Goal: Task Accomplishment & Management: Use online tool/utility

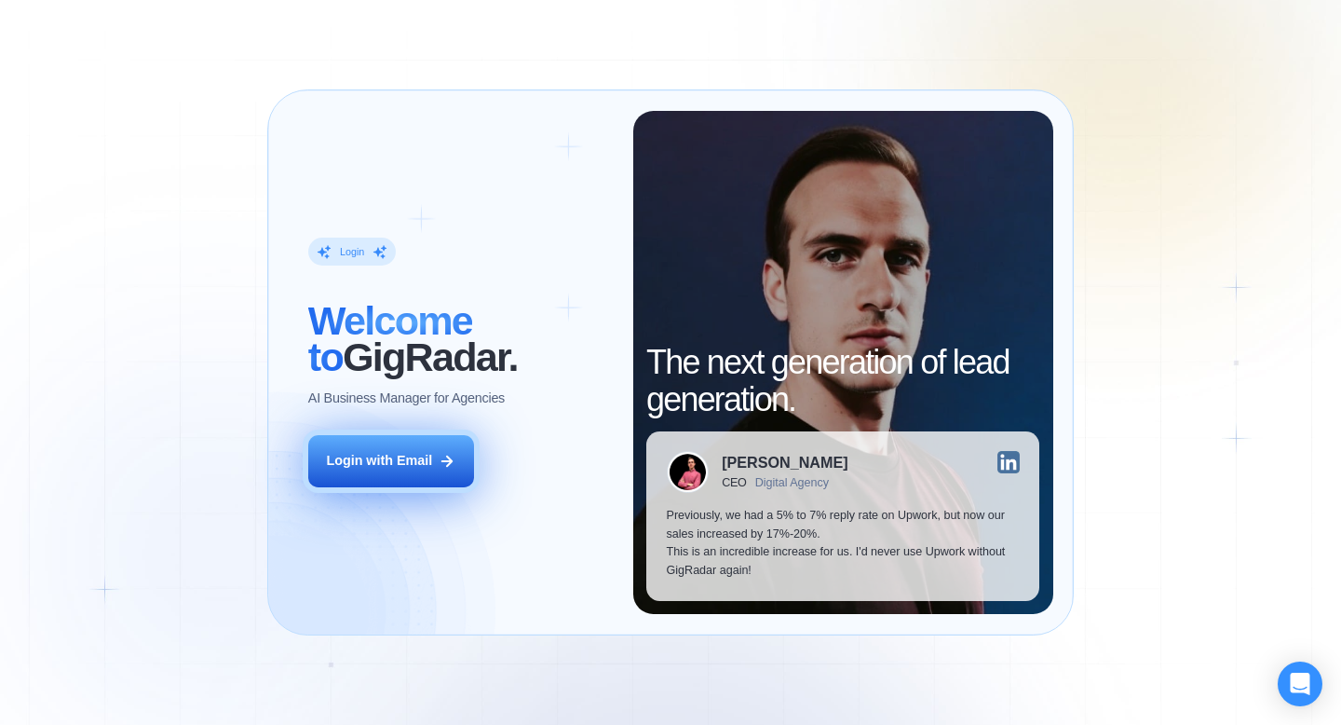
click at [425, 448] on button "Login with Email" at bounding box center [391, 461] width 166 height 52
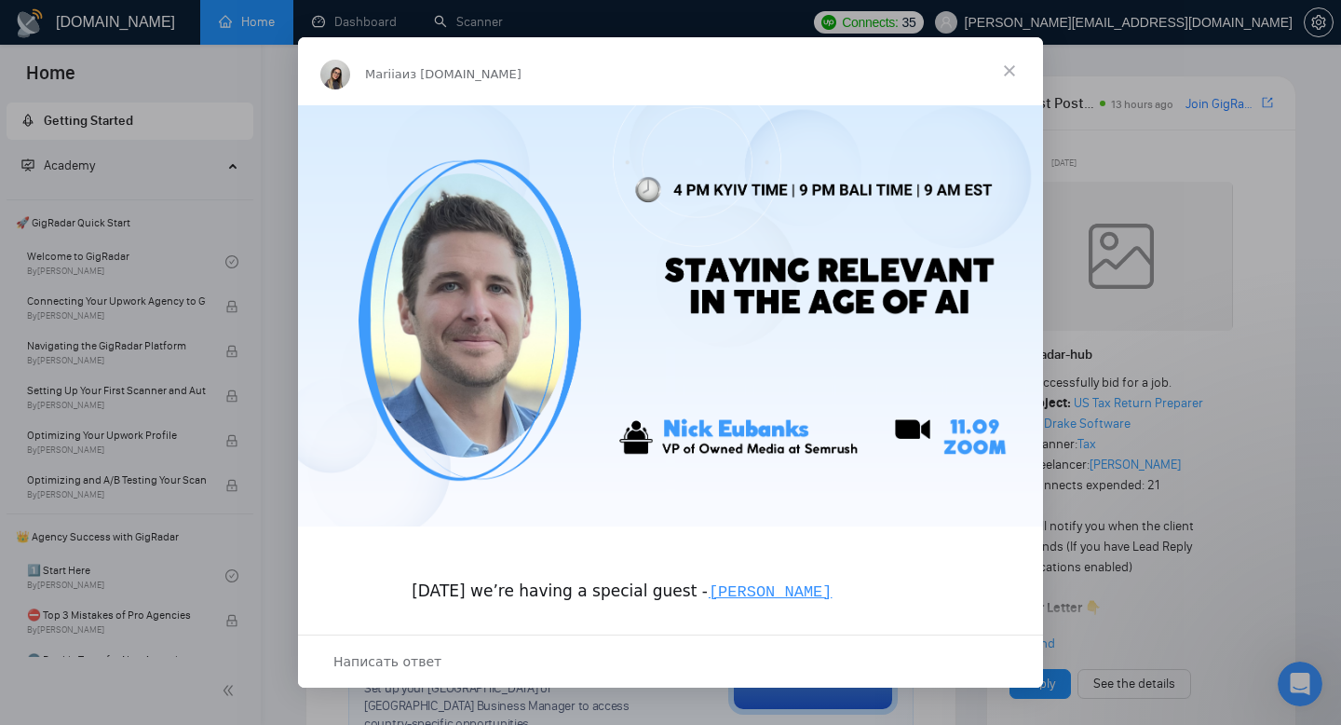
click at [1010, 65] on span "Закрыть" at bounding box center [1009, 70] width 67 height 67
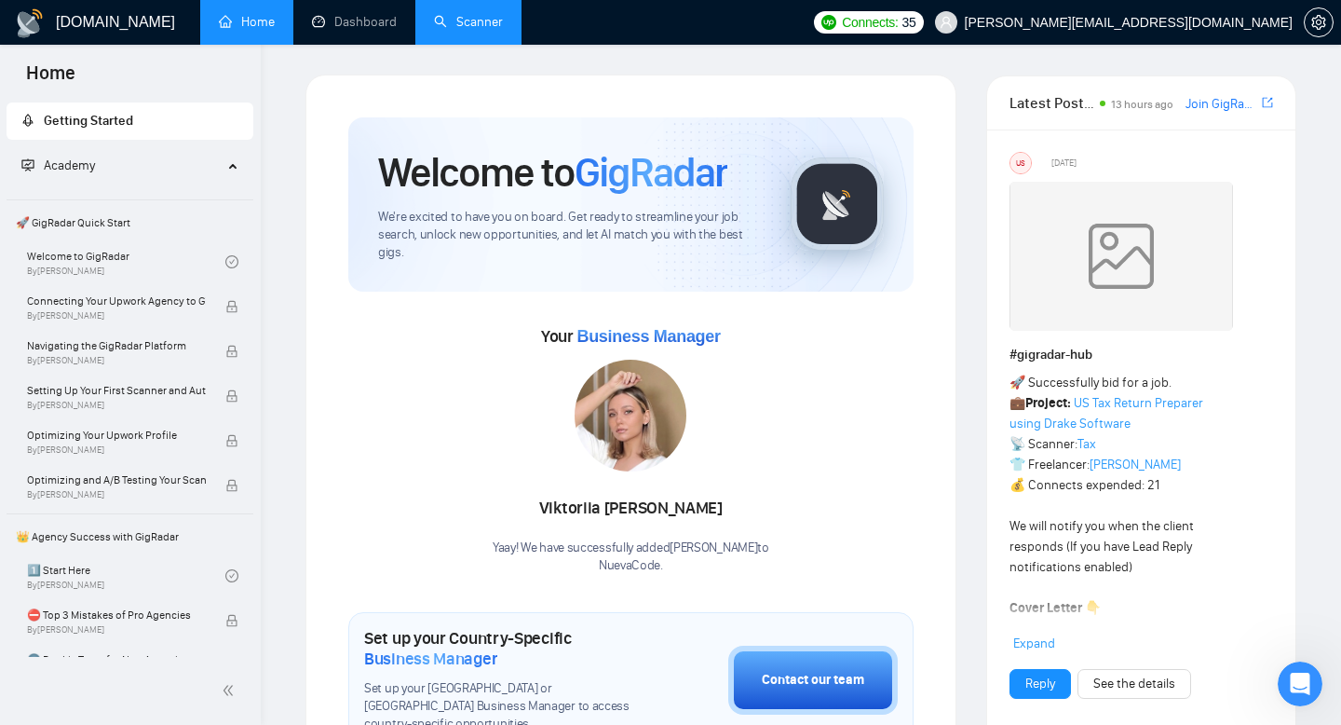
click at [470, 17] on link "Scanner" at bounding box center [468, 22] width 69 height 16
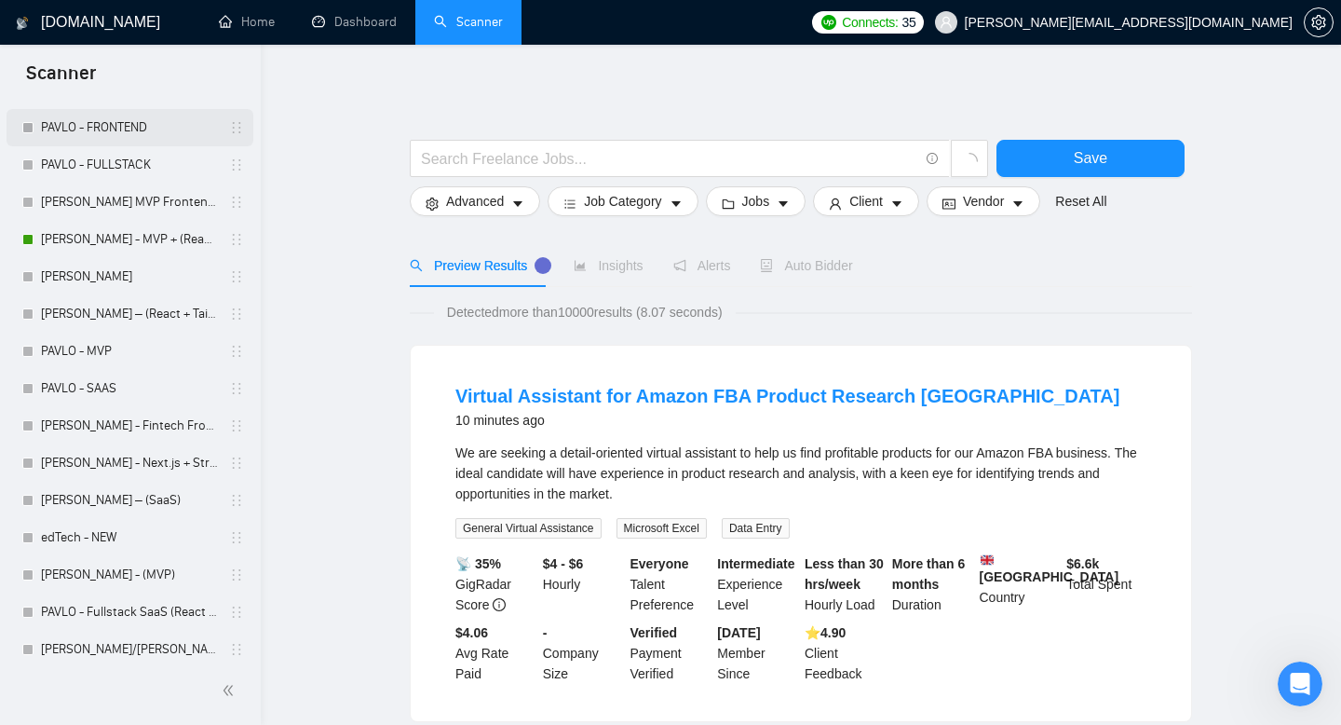
scroll to position [232, 0]
click at [129, 647] on link "[PERSON_NAME]/[PERSON_NAME] (Design-focused)" at bounding box center [129, 648] width 177 height 37
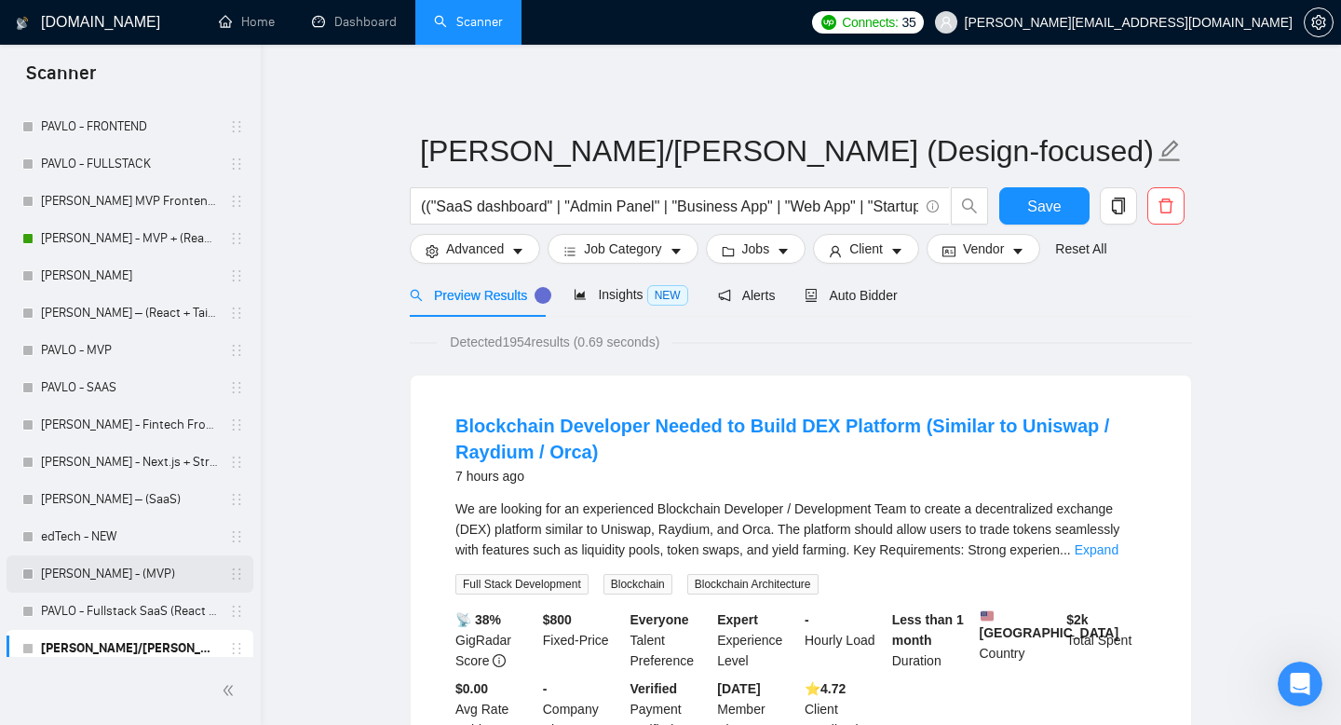
click at [66, 573] on link "[PERSON_NAME] - (MVP)" at bounding box center [129, 573] width 177 height 37
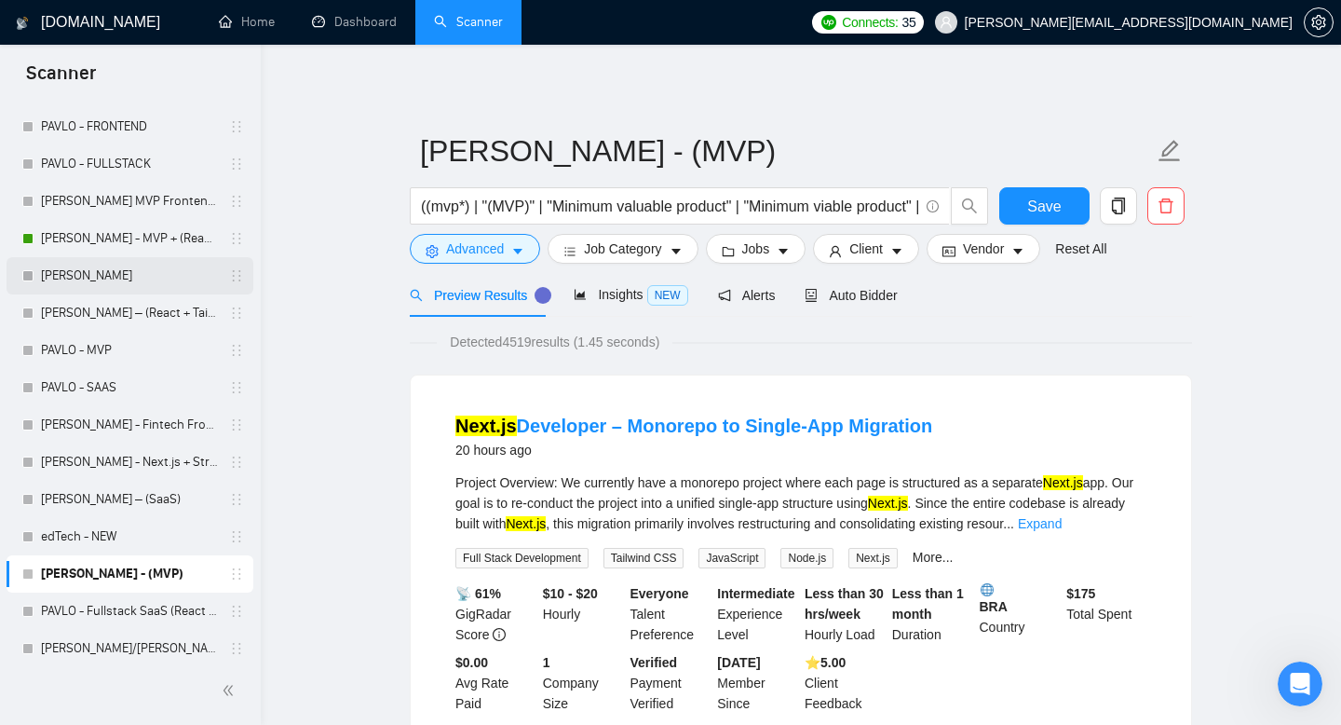
click at [100, 267] on link "[PERSON_NAME]" at bounding box center [129, 275] width 177 height 37
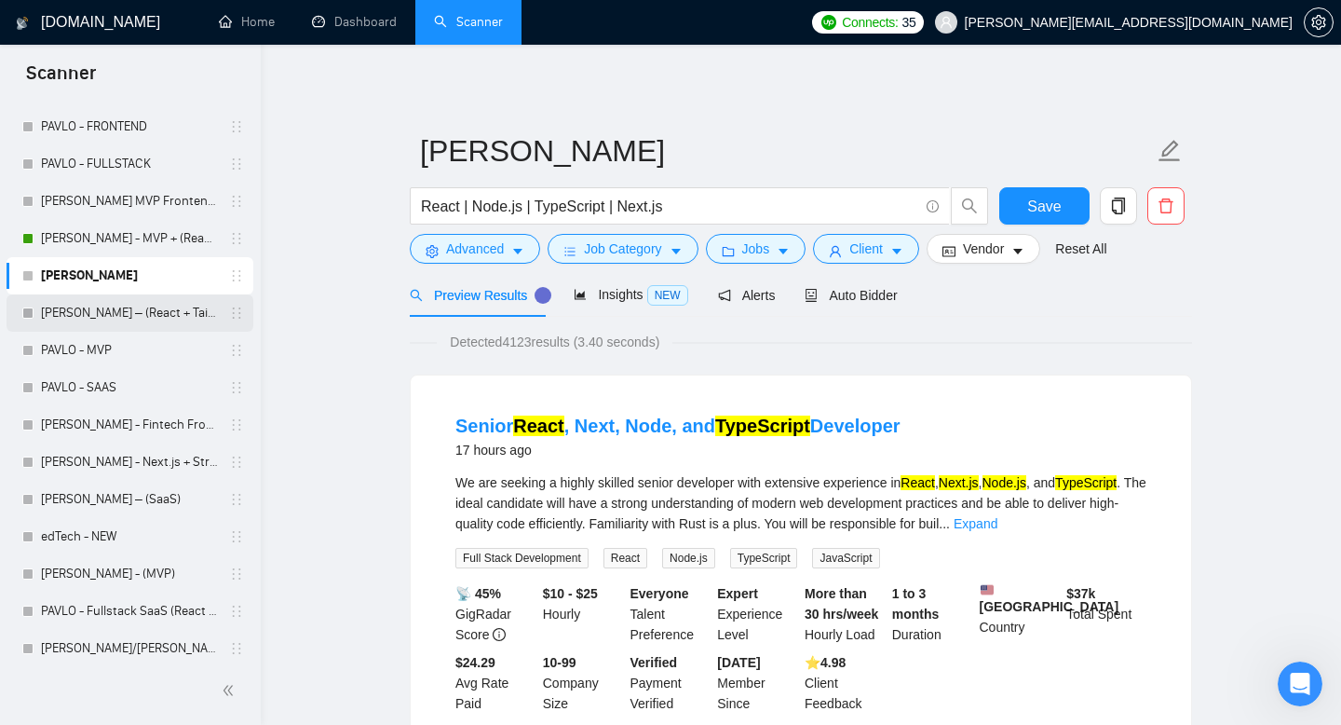
click at [100, 307] on link "[PERSON_NAME] – (React + Tailwind + SaaS)" at bounding box center [129, 312] width 177 height 37
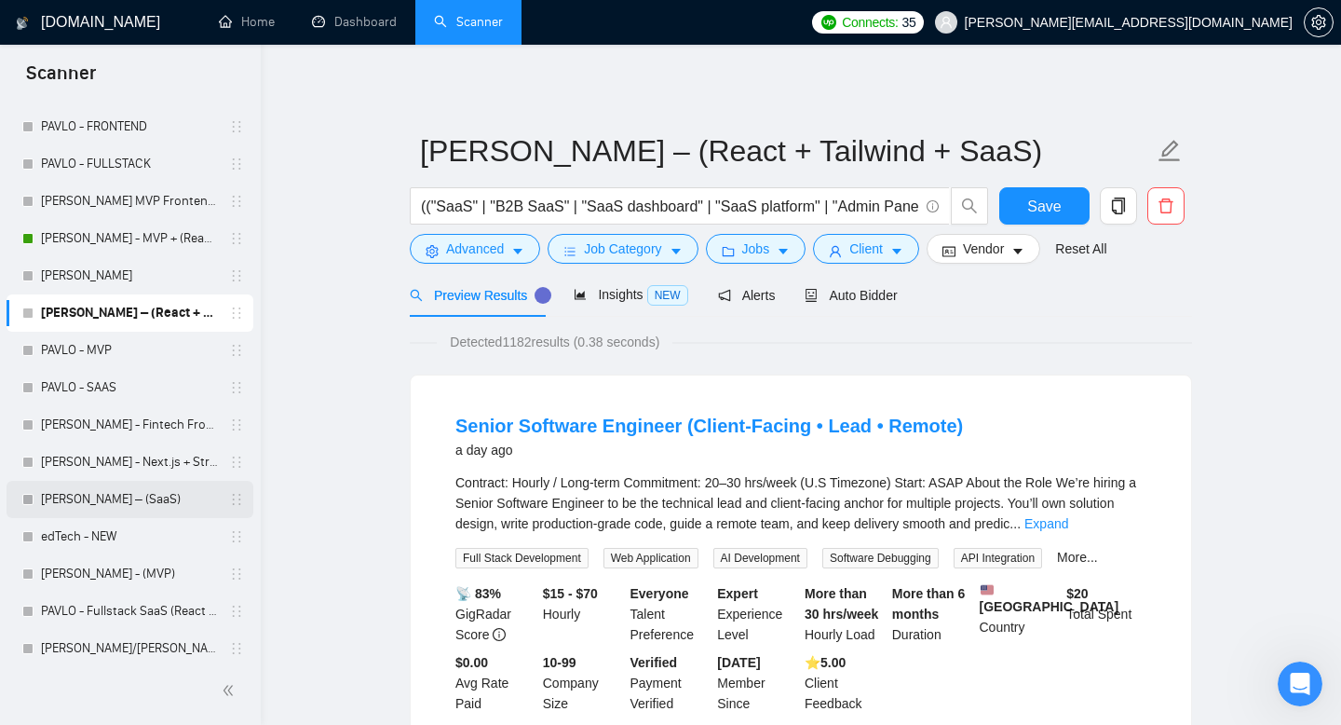
click at [65, 488] on link "[PERSON_NAME] – (SaaS)" at bounding box center [129, 499] width 177 height 37
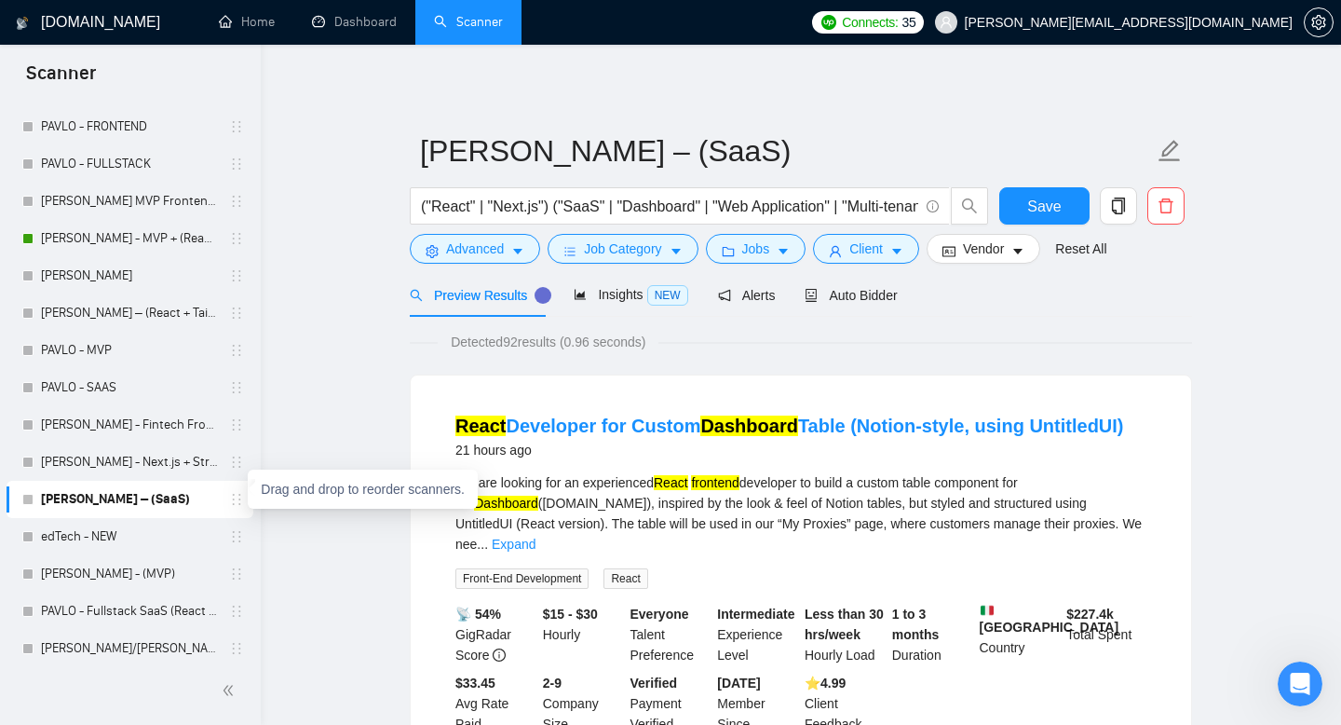
click at [233, 496] on icon "holder" at bounding box center [236, 499] width 15 height 15
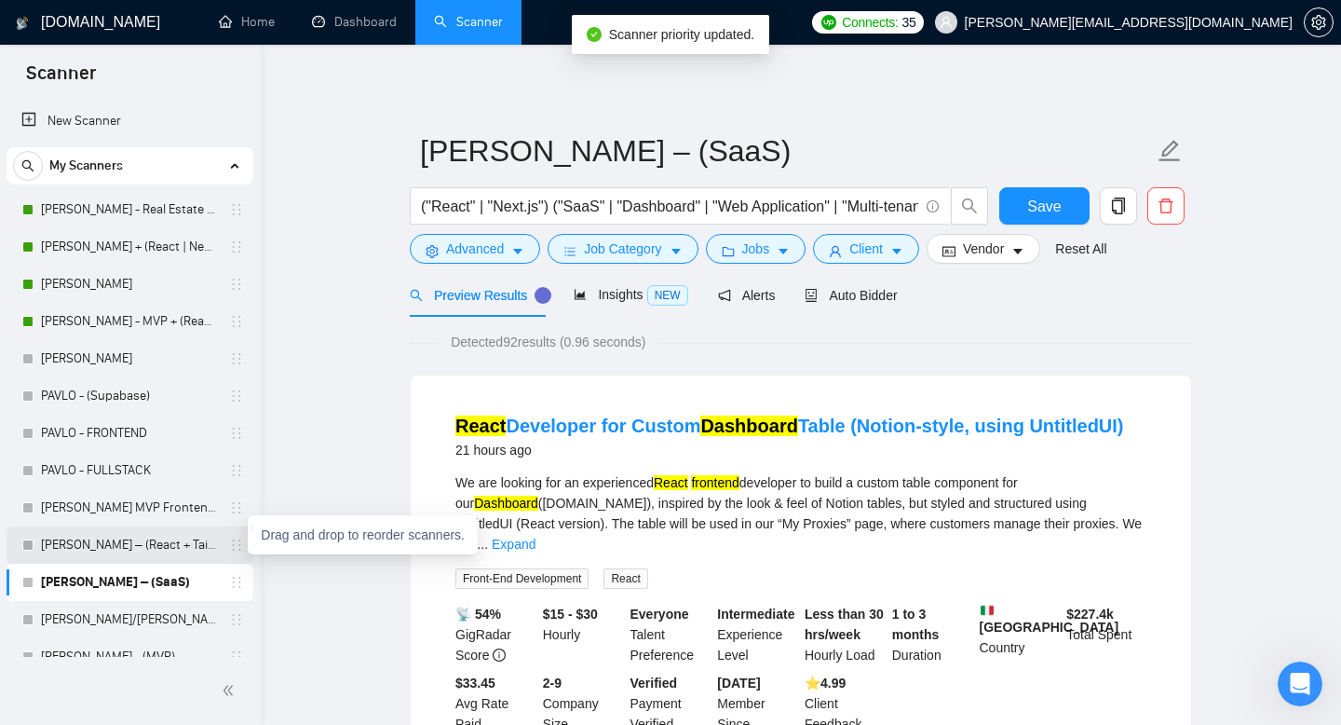
drag, startPoint x: 230, startPoint y: 548, endPoint x: 237, endPoint y: 357, distance: 191.1
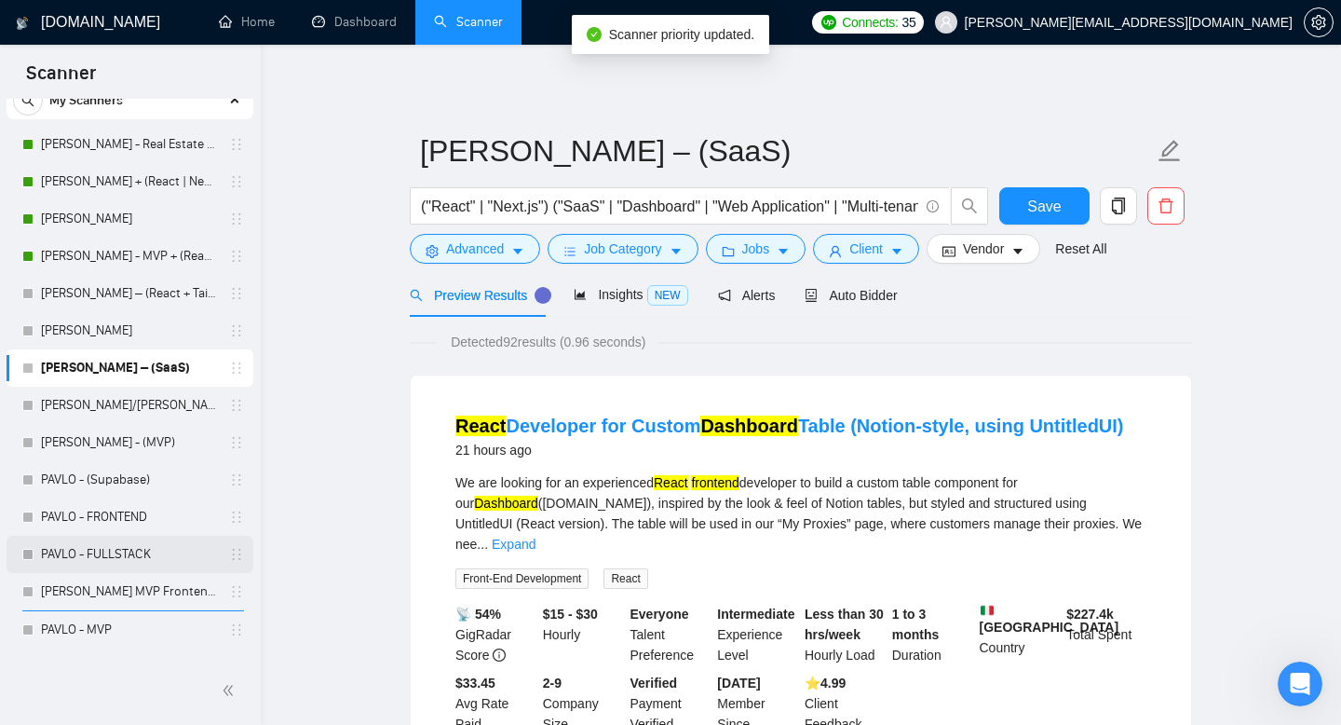
scroll to position [63, 0]
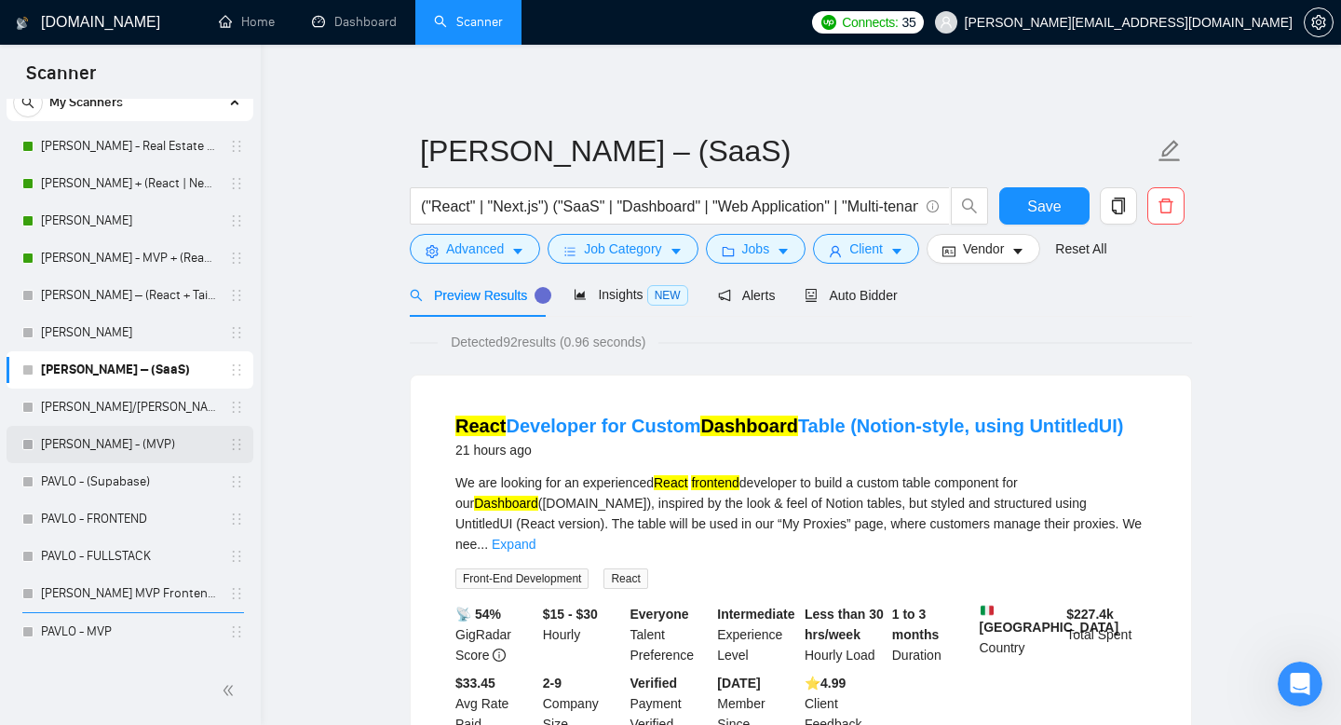
click at [143, 434] on link "[PERSON_NAME] - (MVP)" at bounding box center [129, 444] width 177 height 37
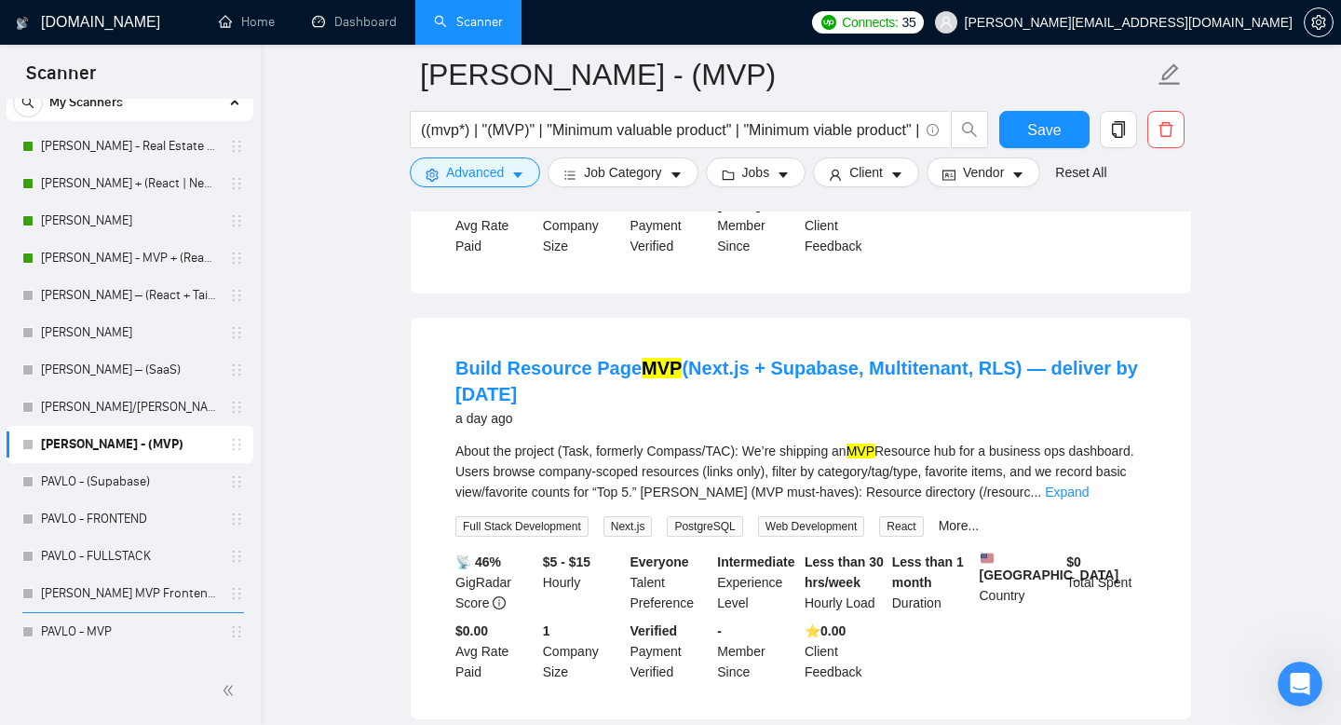
scroll to position [1726, 0]
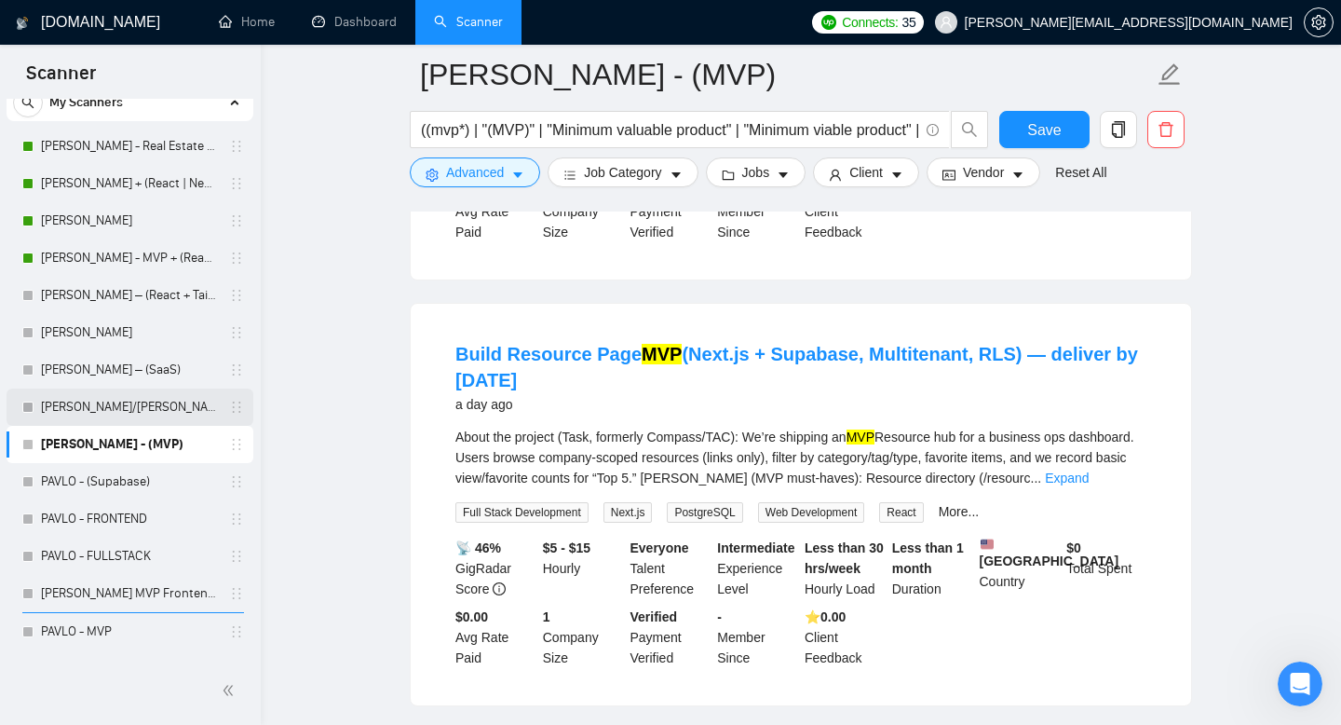
click at [99, 402] on link "[PERSON_NAME]/[PERSON_NAME] (Design-focused)" at bounding box center [129, 406] width 177 height 37
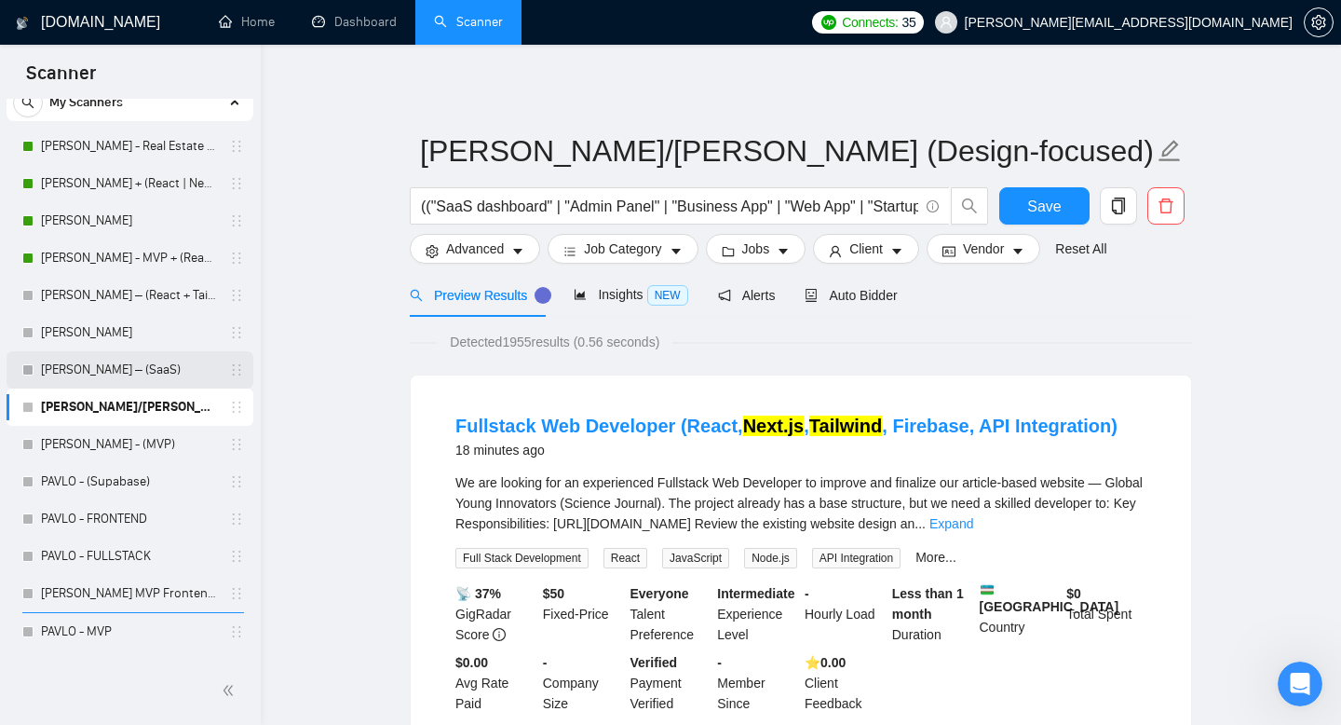
click at [91, 370] on link "[PERSON_NAME] – (SaaS)" at bounding box center [129, 369] width 177 height 37
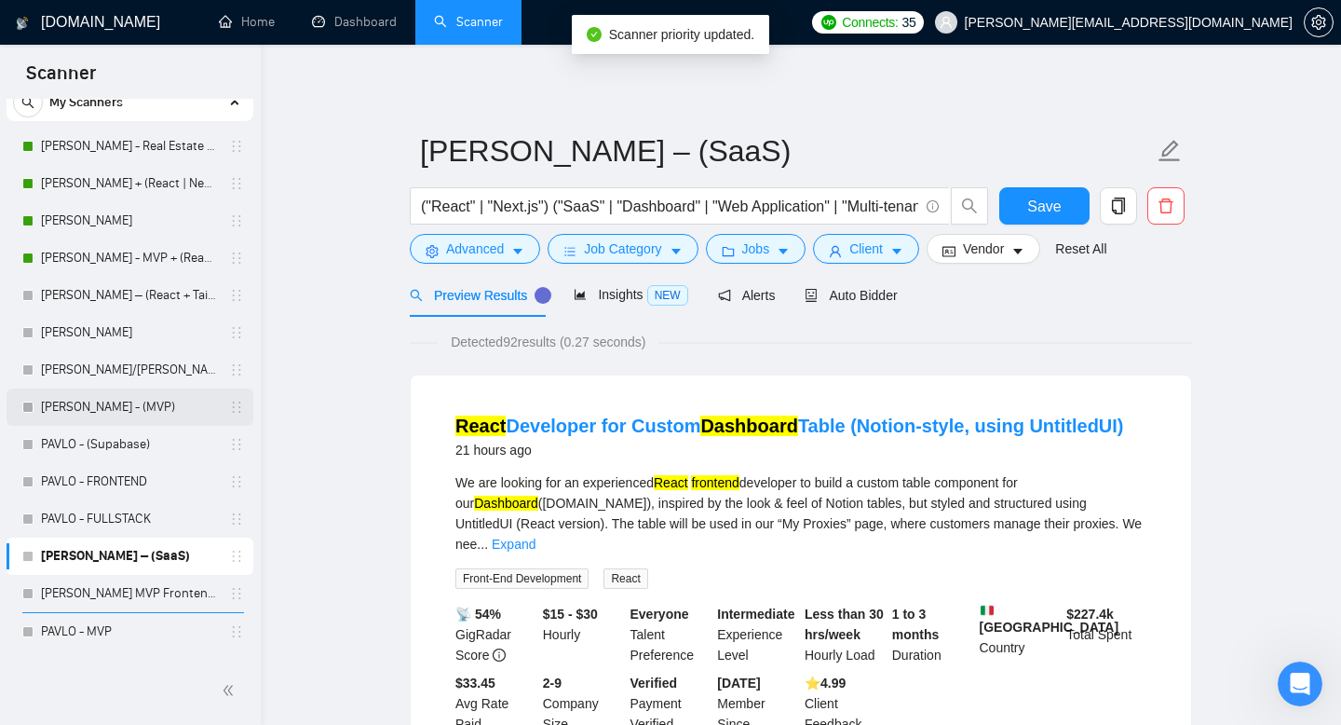
click at [129, 401] on link "[PERSON_NAME] - (MVP)" at bounding box center [129, 406] width 177 height 37
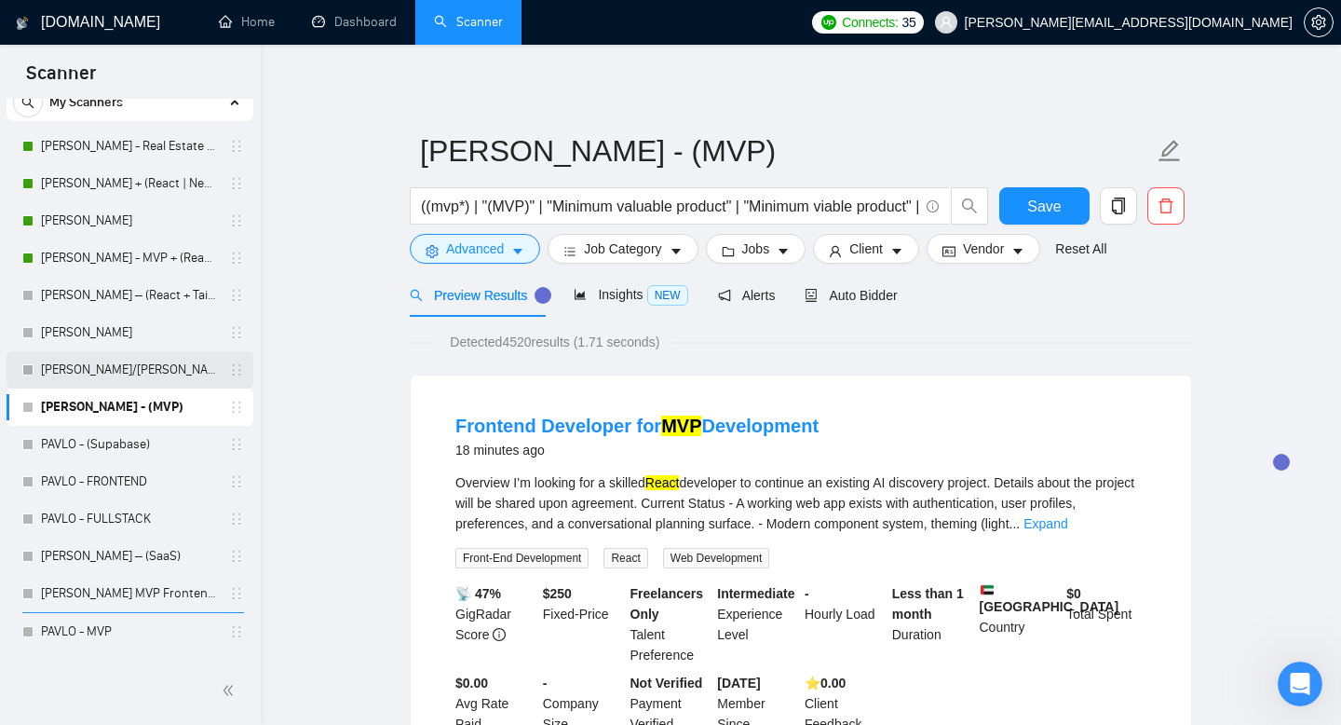
click at [126, 361] on link "[PERSON_NAME]/[PERSON_NAME] (Design-focused)" at bounding box center [129, 369] width 177 height 37
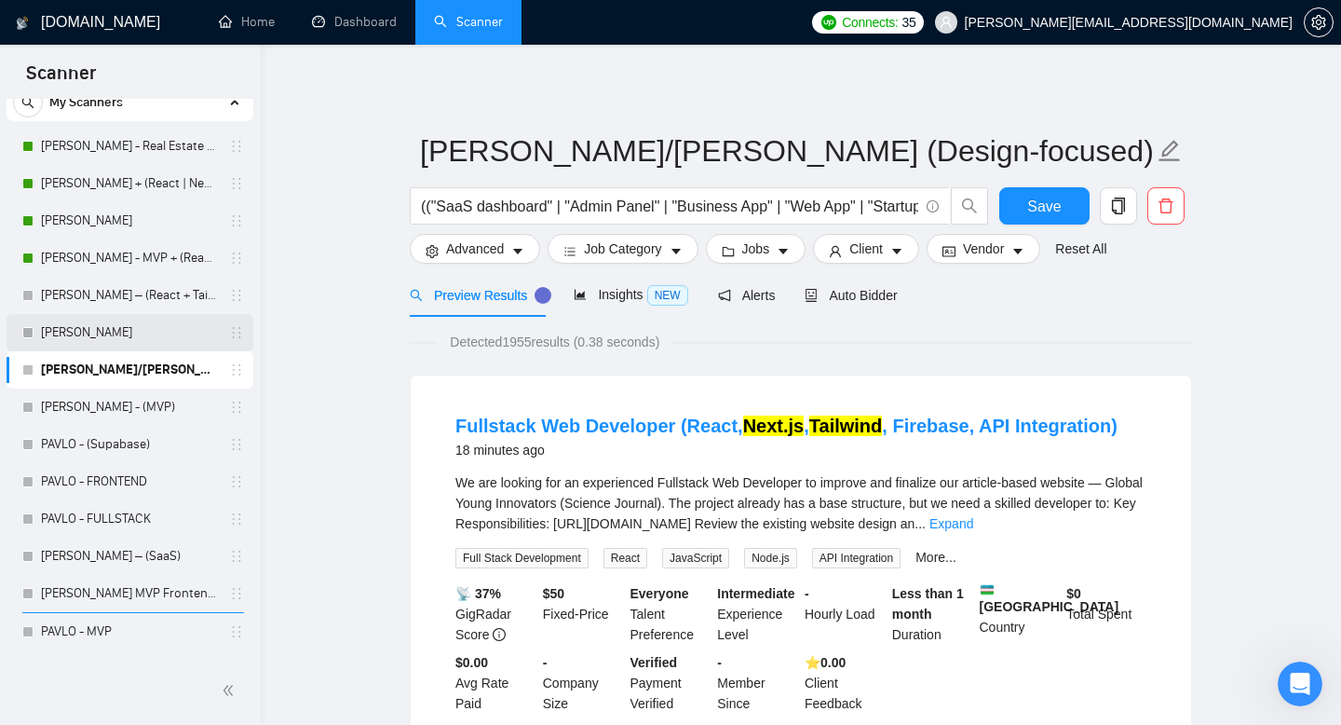
click at [123, 331] on link "[PERSON_NAME]" at bounding box center [129, 332] width 177 height 37
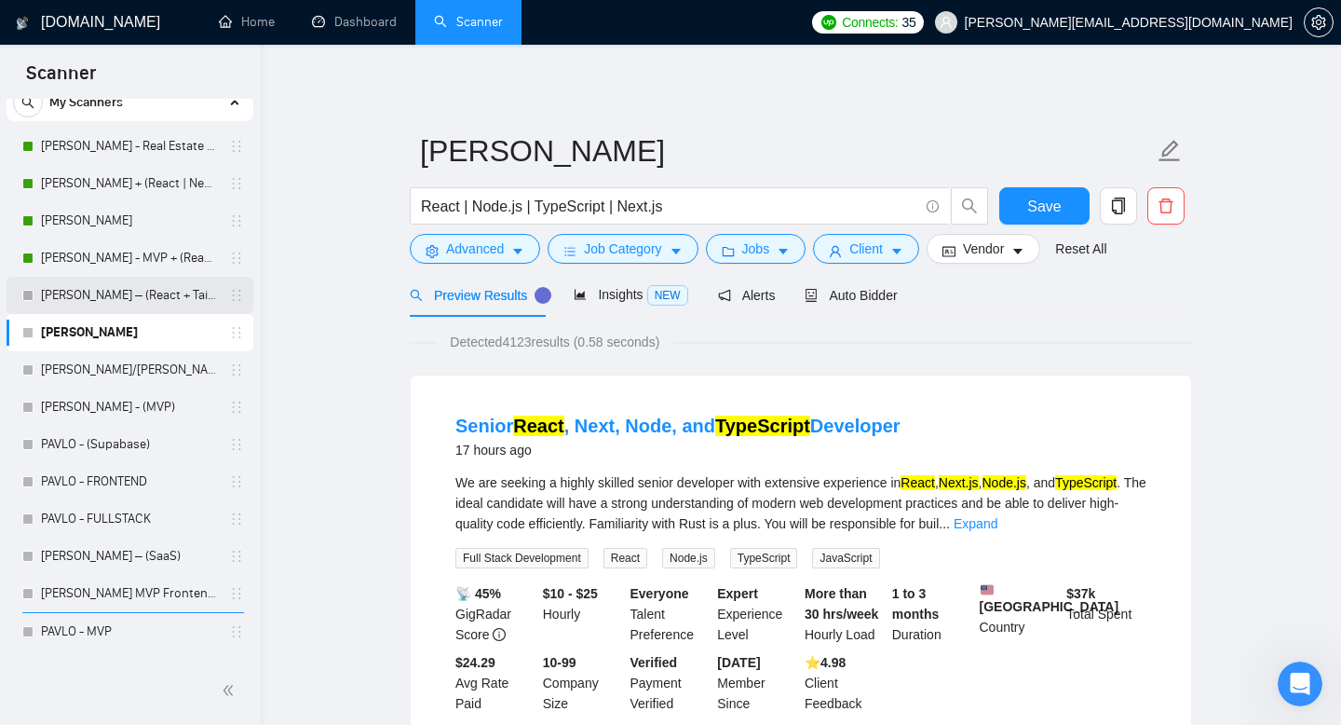
click at [129, 291] on link "[PERSON_NAME] – (React + Tailwind + SaaS)" at bounding box center [129, 295] width 177 height 37
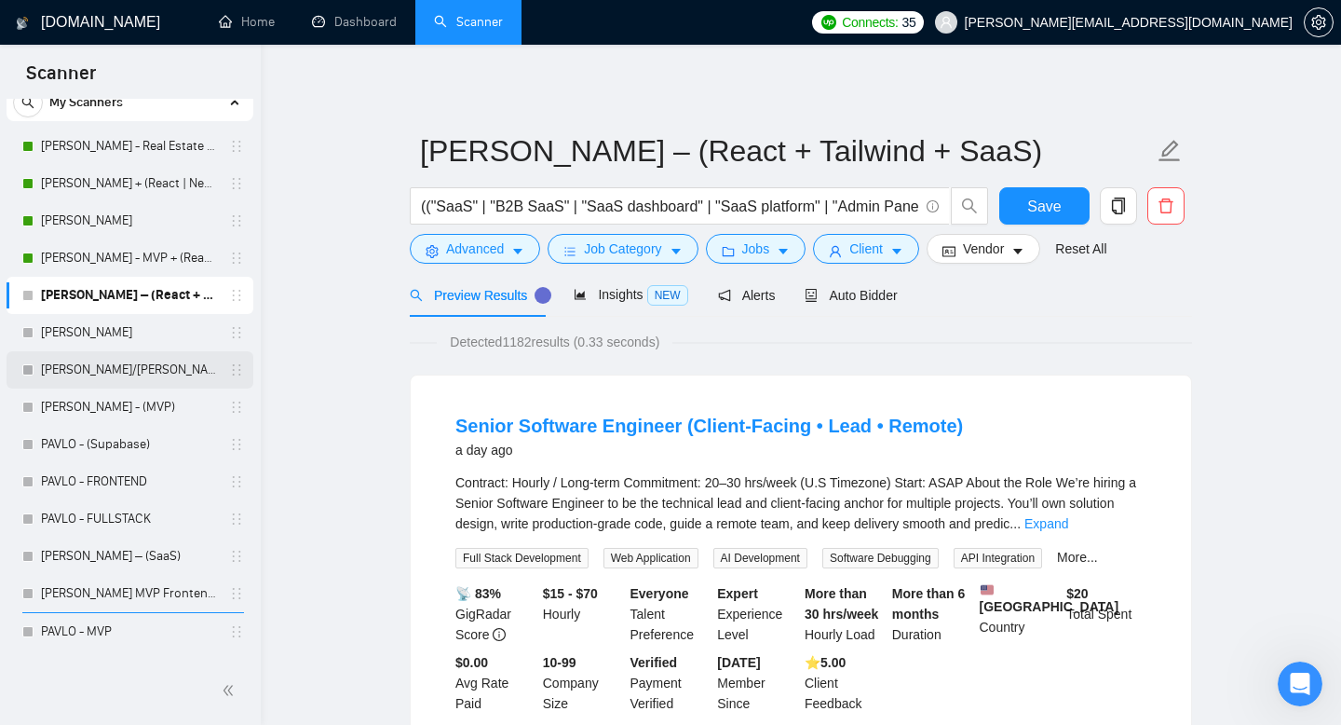
click at [132, 370] on link "[PERSON_NAME]/[PERSON_NAME] (Design-focused)" at bounding box center [129, 369] width 177 height 37
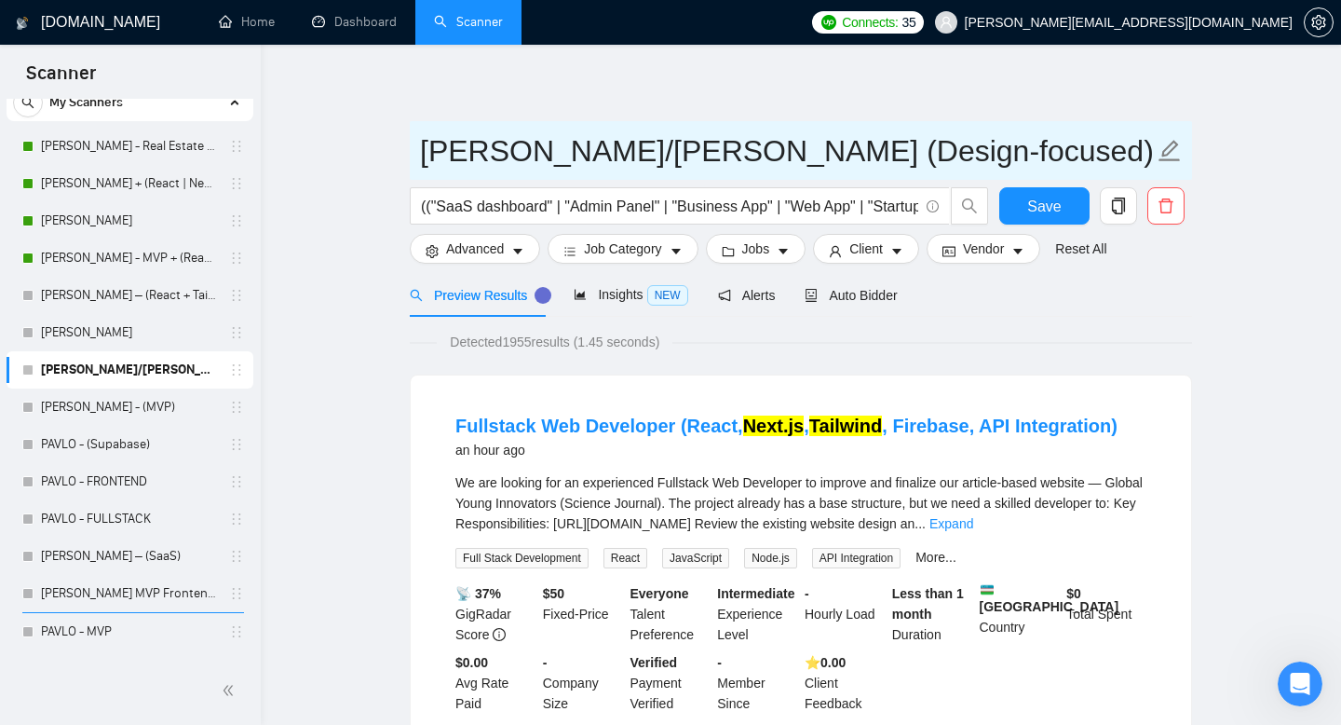
drag, startPoint x: 568, startPoint y: 151, endPoint x: 962, endPoint y: 168, distance: 394.4
click at [962, 168] on input "[PERSON_NAME]/[PERSON_NAME] (Design-focused)" at bounding box center [787, 151] width 734 height 47
